Goal: Task Accomplishment & Management: Manage account settings

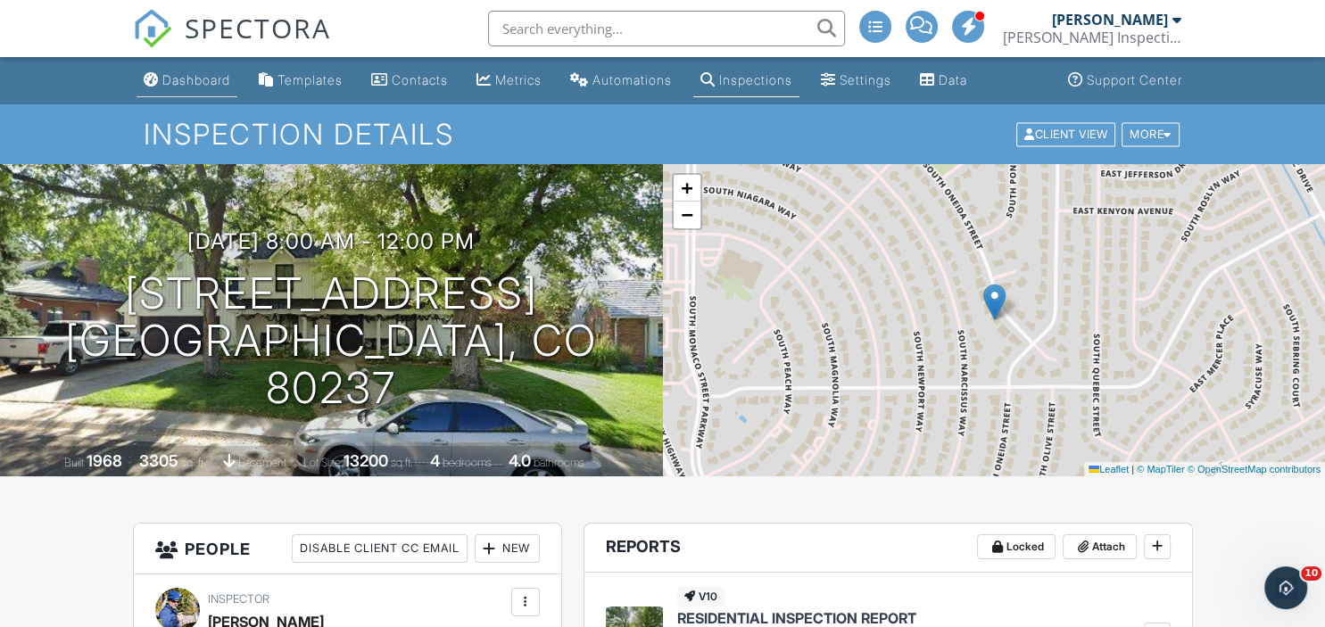
click at [208, 81] on div "Dashboard" at bounding box center [196, 79] width 68 height 15
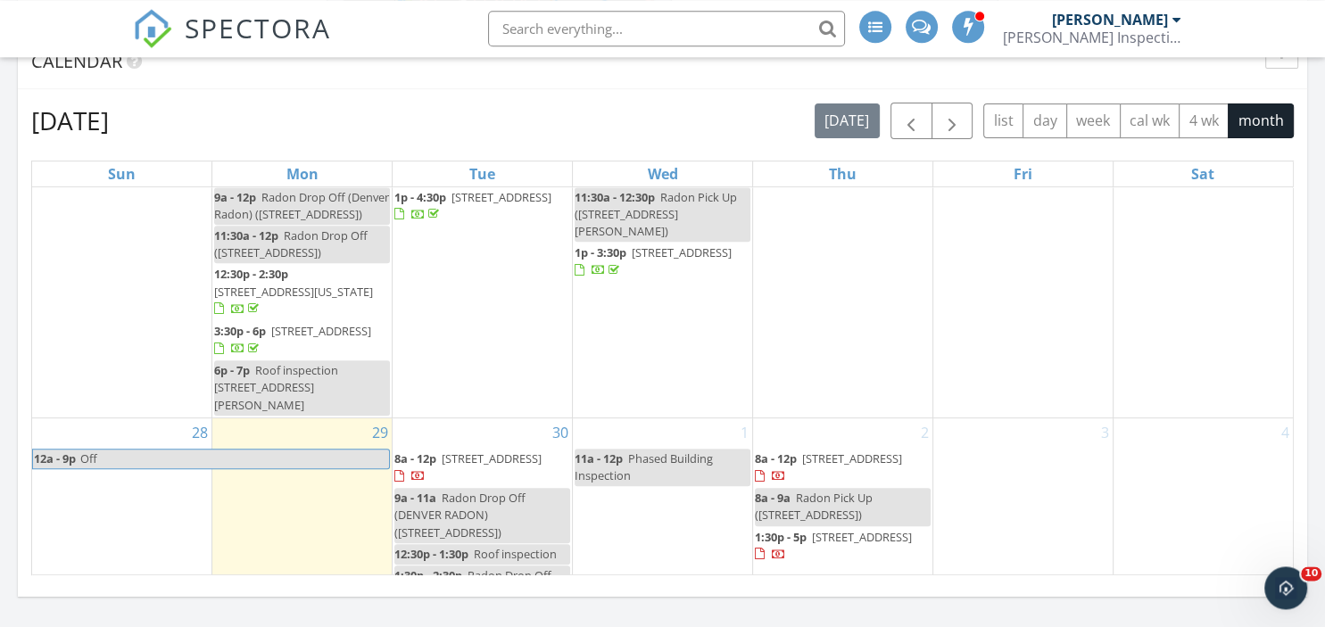
scroll to position [693, 0]
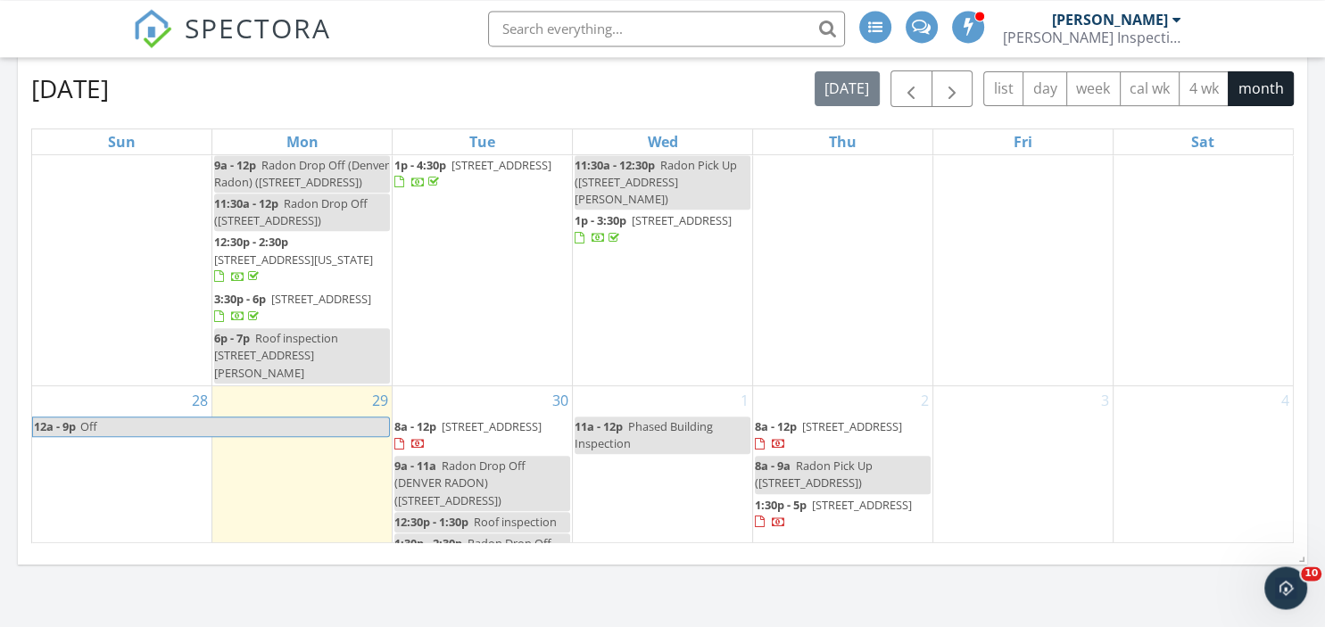
click at [828, 497] on span "696 S Yarrow St, Lakewood 80226" at bounding box center [862, 505] width 100 height 16
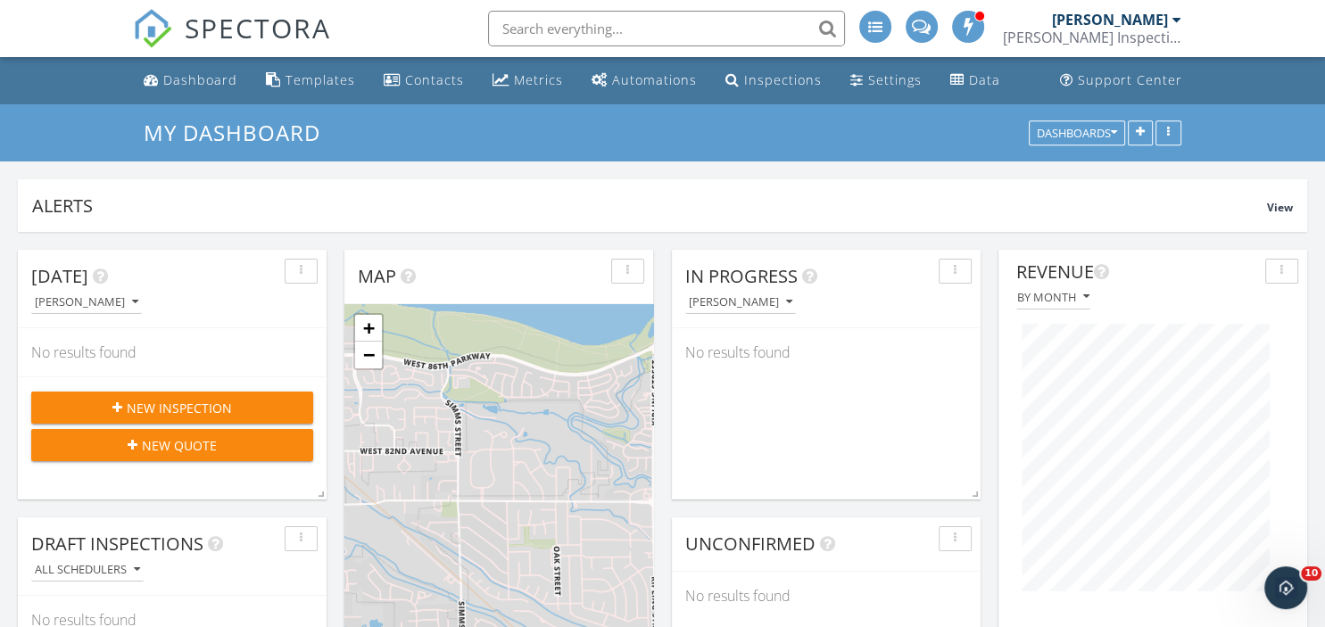
click at [931, 29] on span at bounding box center [921, 25] width 19 height 16
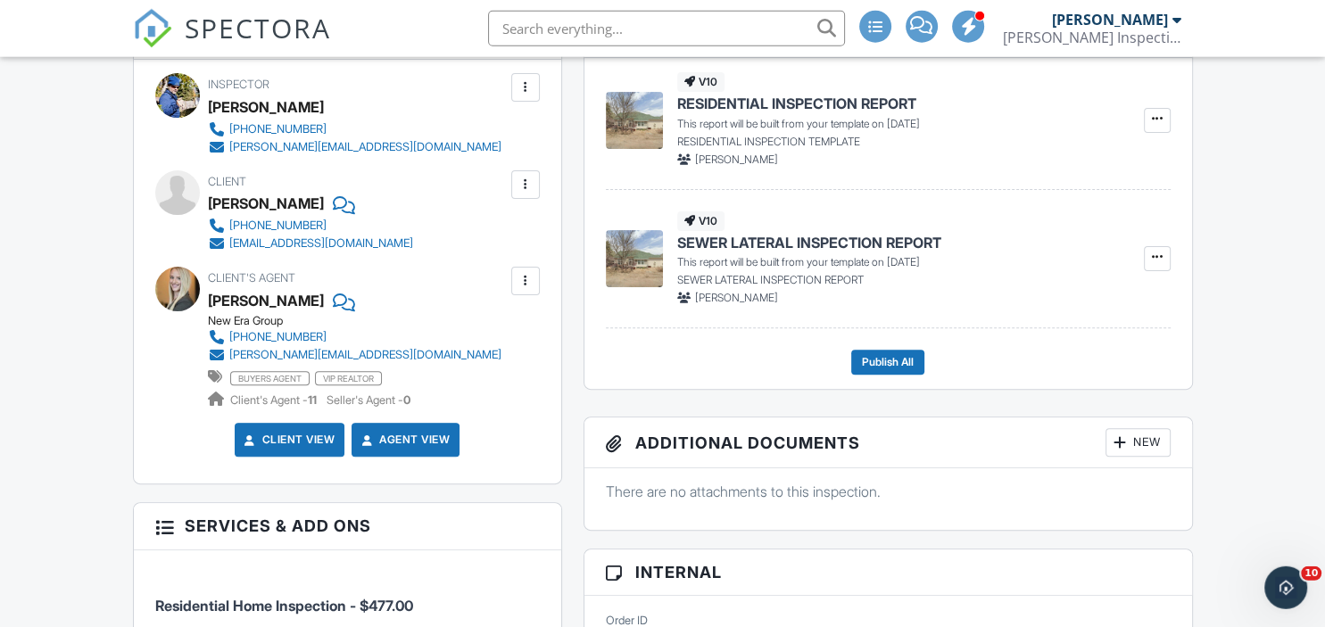
scroll to position [517, 0]
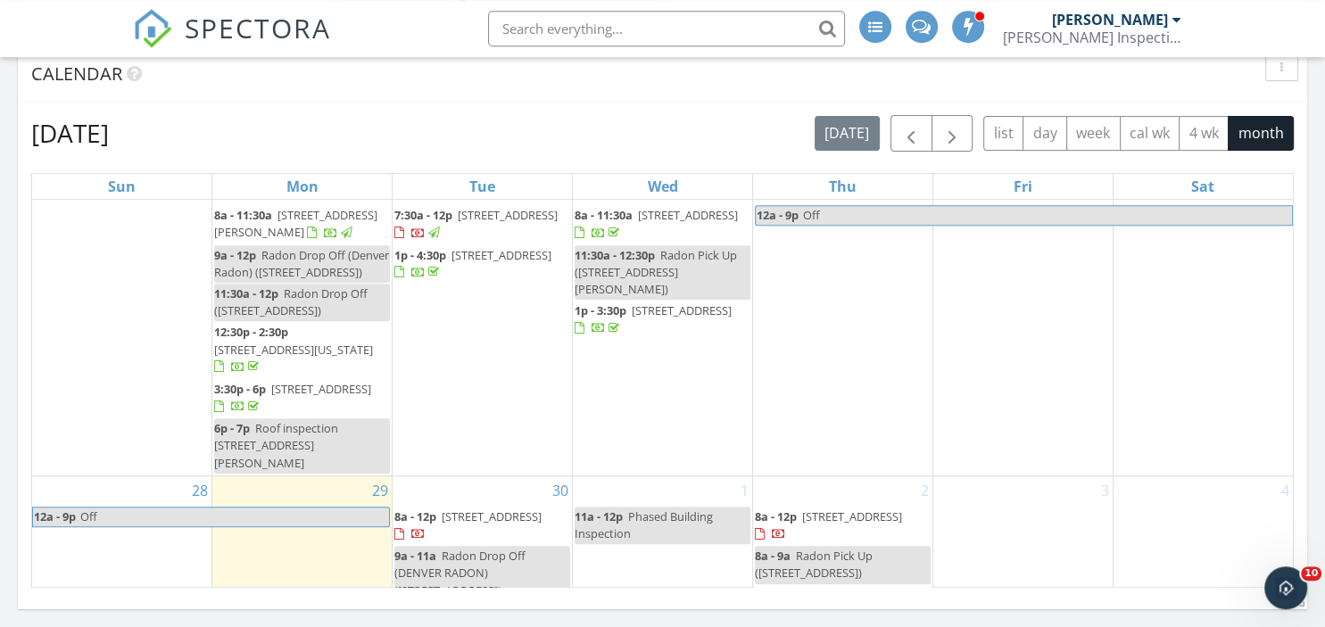
scroll to position [649, 0]
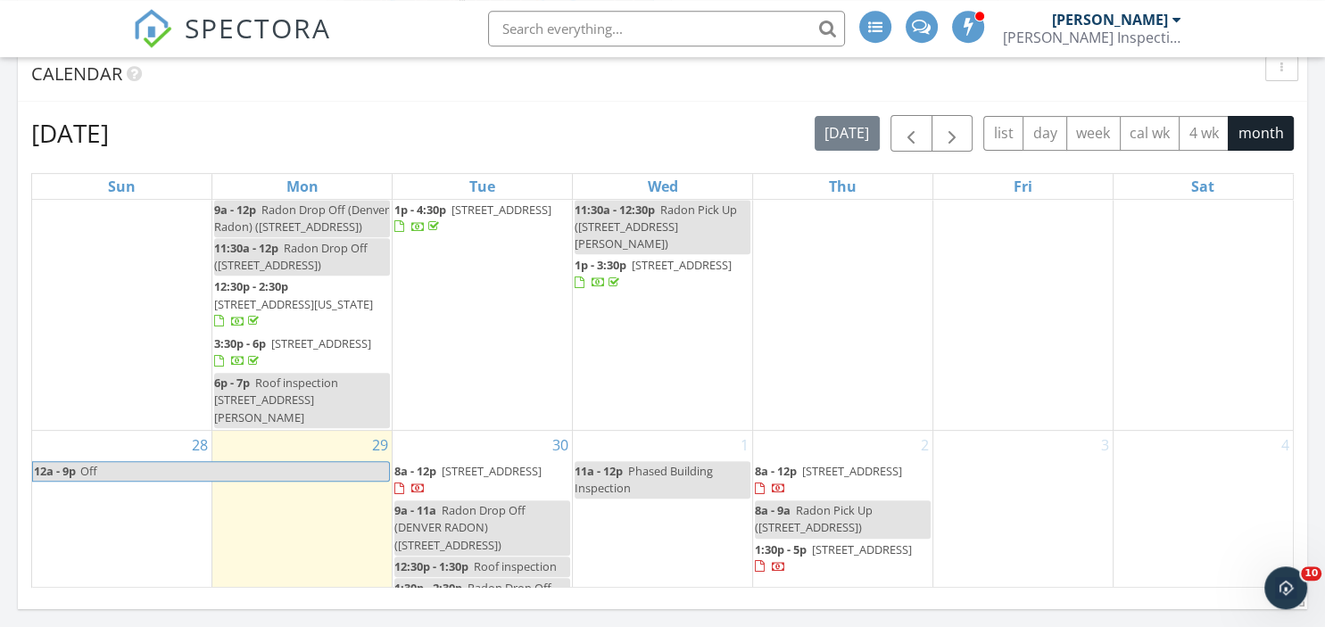
click at [531, 463] on span "8a - 12p [STREET_ADDRESS]" at bounding box center [482, 480] width 176 height 35
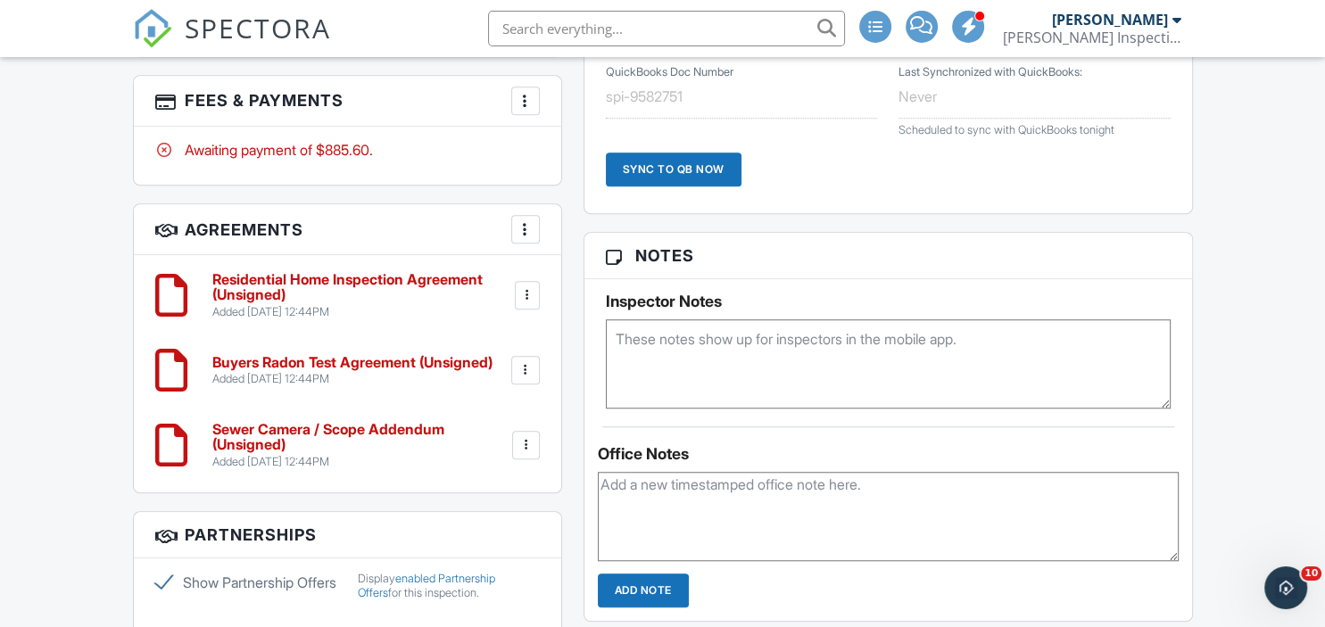
scroll to position [1265, 0]
click at [682, 350] on textarea at bounding box center [888, 363] width 565 height 89
type textarea "LB 1105"
click at [698, 497] on textarea at bounding box center [888, 515] width 581 height 89
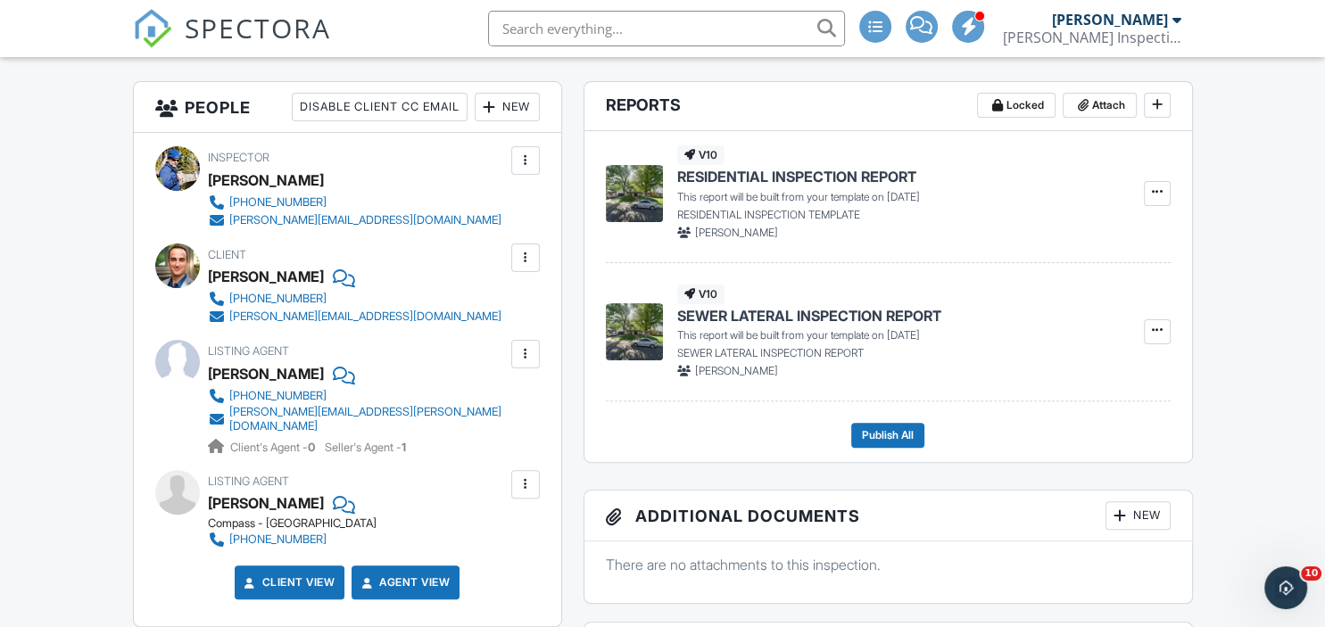
scroll to position [0, 0]
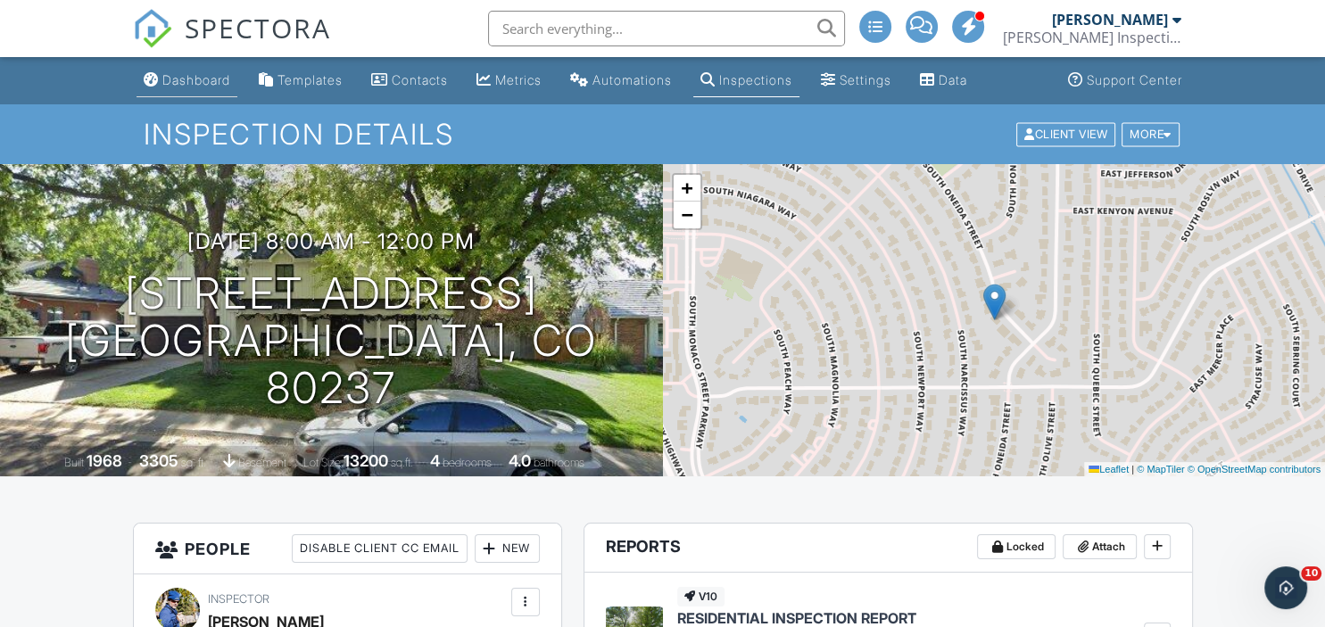
click at [216, 79] on div "Dashboard" at bounding box center [196, 79] width 68 height 15
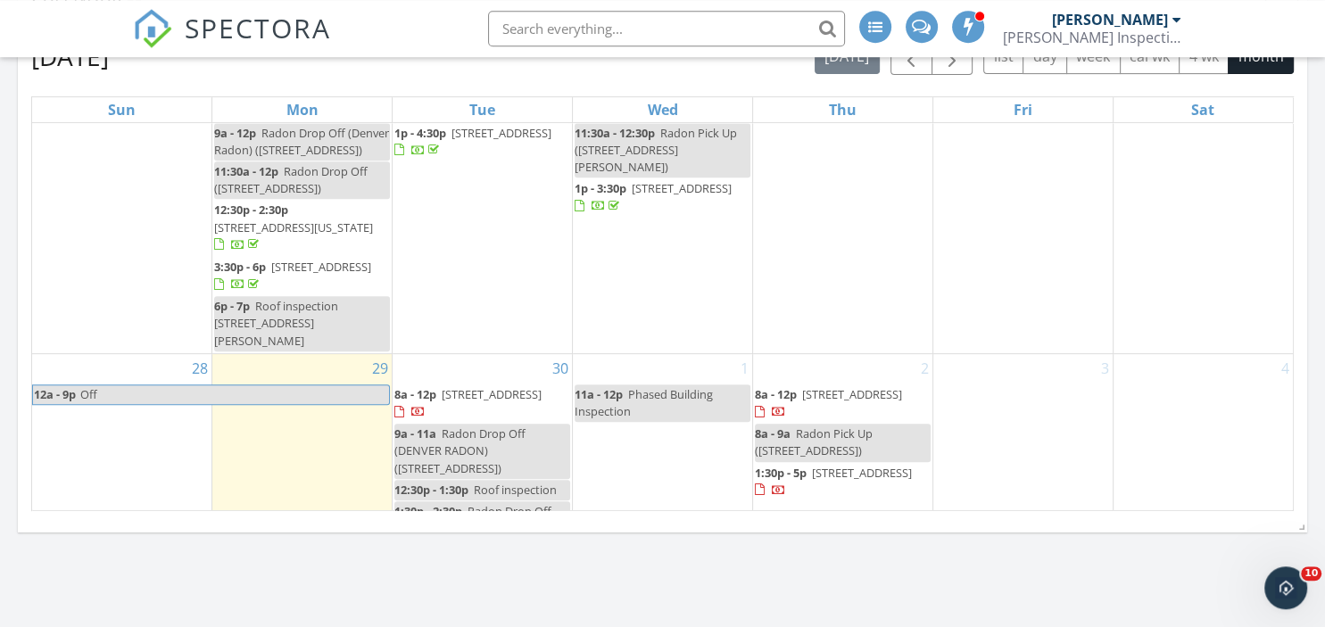
scroll to position [803, 0]
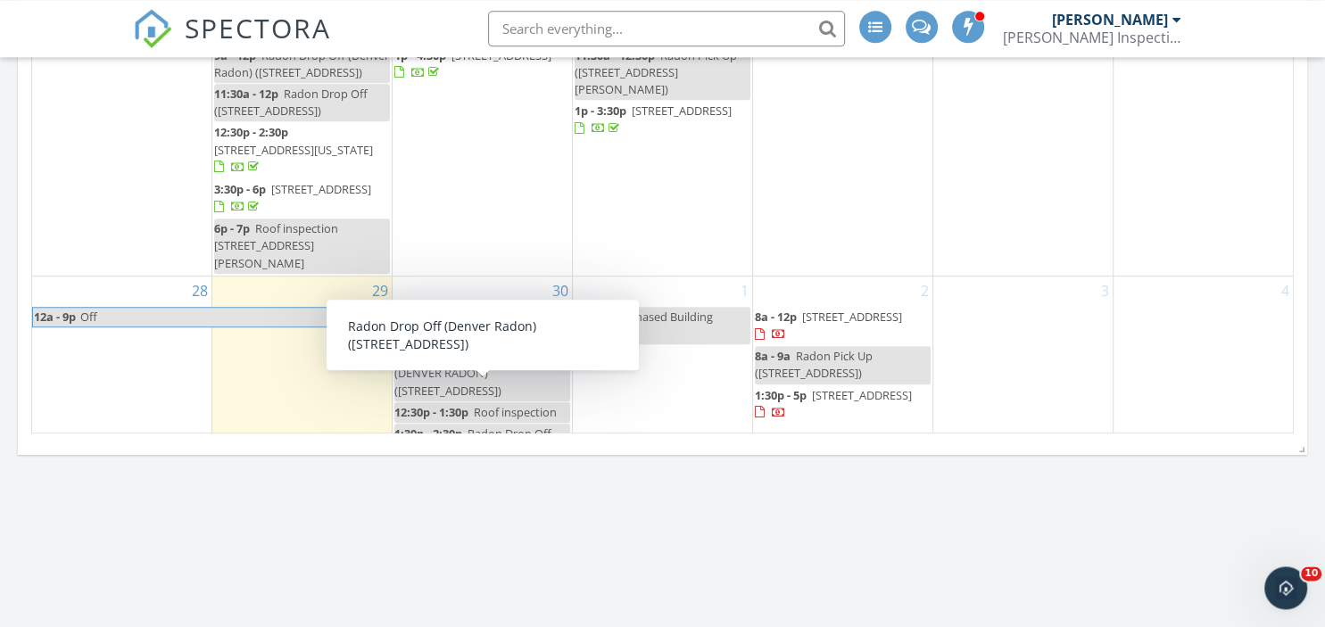
click at [502, 426] on span "Radon Drop Off (Denver Radon) (696 S Yarrow St, Lakewood)" at bounding box center [472, 451] width 157 height 50
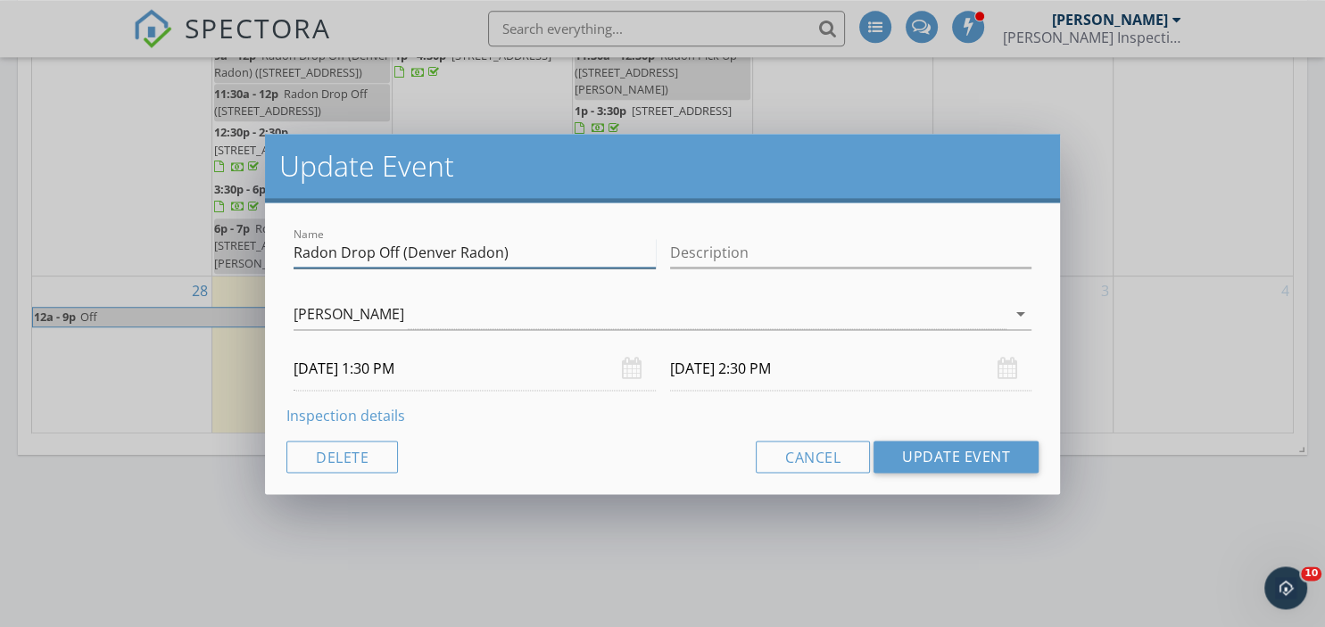
click at [523, 252] on input "Radon Drop Off (Denver Radon)" at bounding box center [475, 252] width 362 height 29
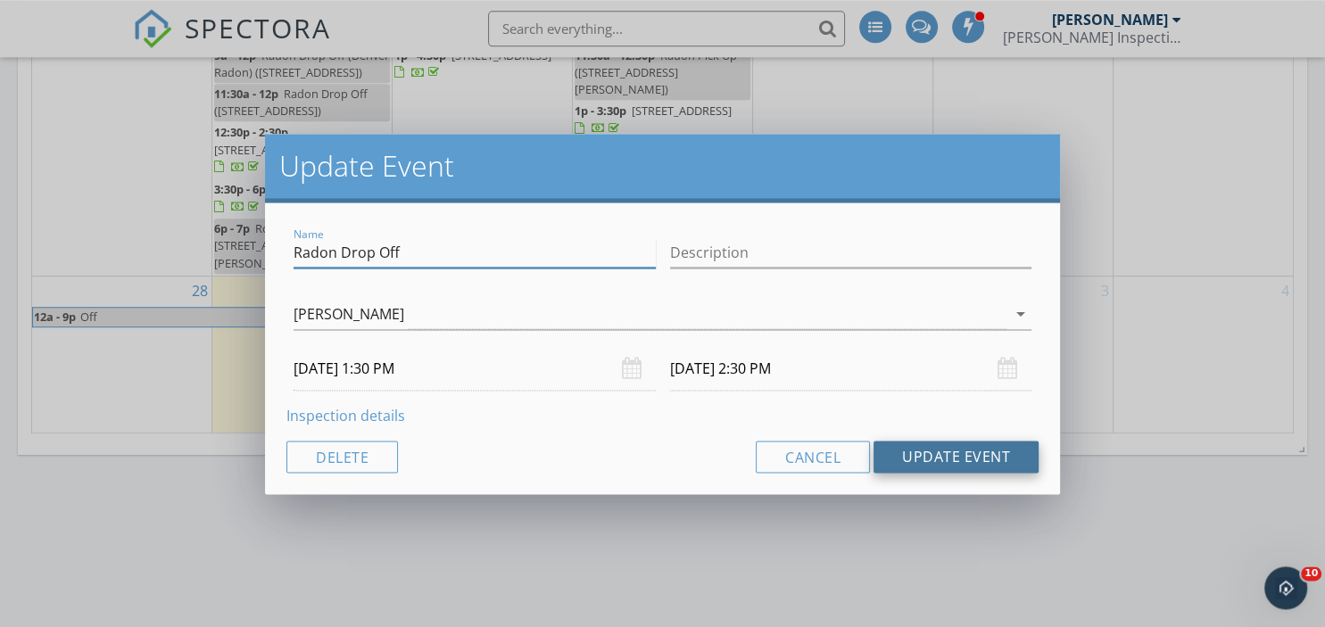
type input "Radon Drop Off"
click at [937, 467] on button "Update Event" at bounding box center [956, 457] width 165 height 32
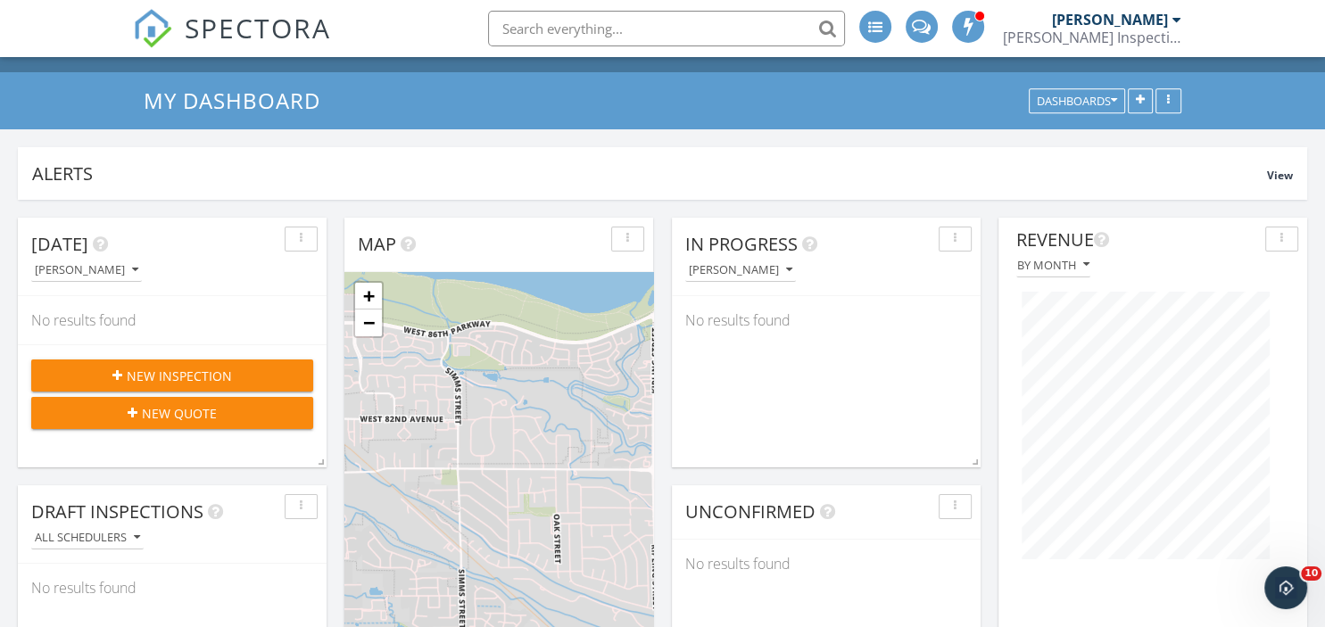
scroll to position [29, 0]
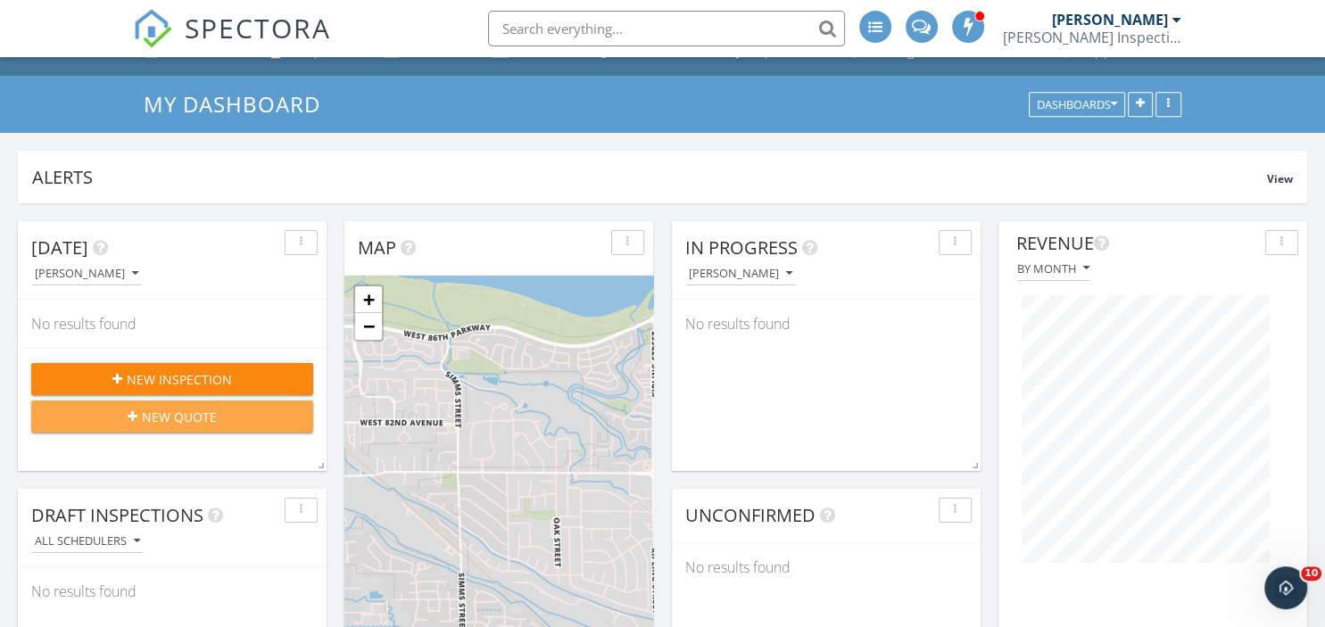
click at [205, 413] on span "New Quote" at bounding box center [179, 417] width 75 height 19
